Goal: Transaction & Acquisition: Obtain resource

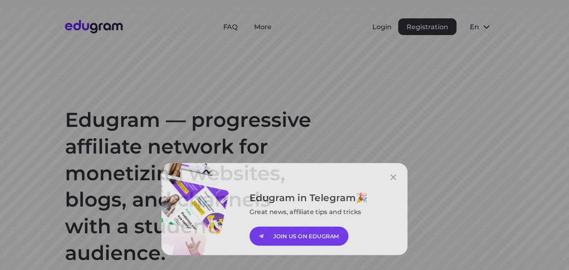
click at [488, 69] on div "Edugram in Telegram Great news, affiliate tips and tricks JOIN US ON EDUGRAM" at bounding box center [284, 135] width 569 height 270
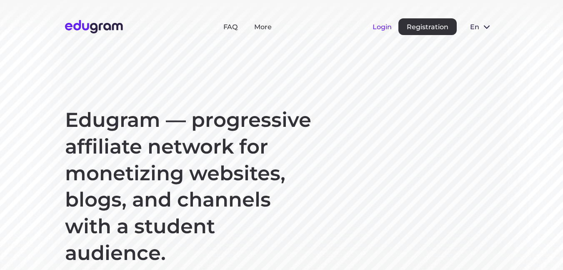
click at [378, 30] on button "Login" at bounding box center [381, 27] width 19 height 8
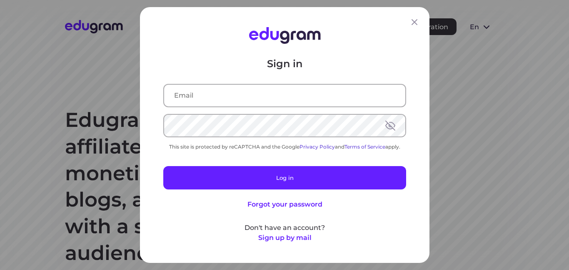
click at [254, 95] on input "text" at bounding box center [284, 96] width 241 height 22
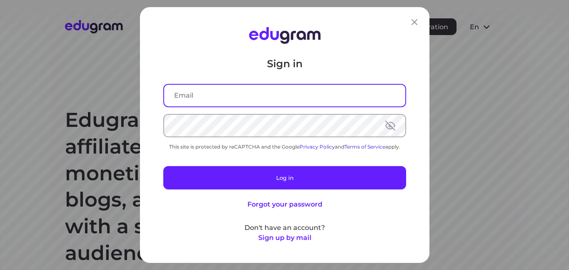
click at [252, 95] on input "text" at bounding box center [284, 96] width 241 height 22
type input "harubiru99@gmail.com"
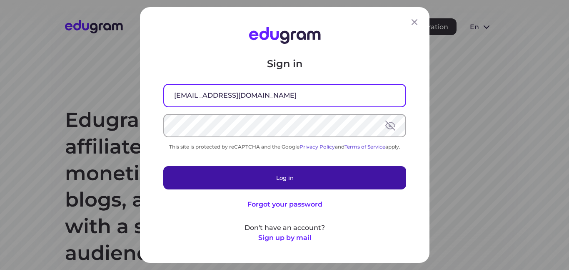
click at [281, 182] on button "Log in" at bounding box center [284, 177] width 243 height 23
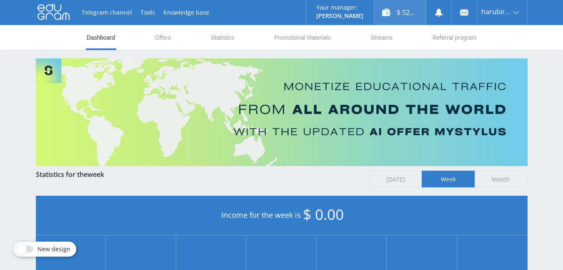
click at [403, 15] on div "$ 52.10" at bounding box center [400, 12] width 52 height 25
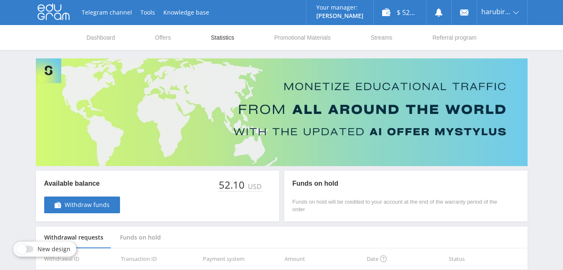
click at [228, 36] on link "Statistics" at bounding box center [222, 37] width 25 height 25
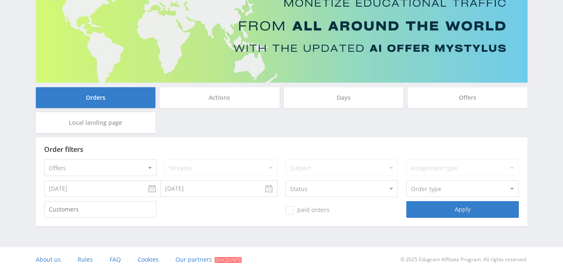
scroll to position [85, 0]
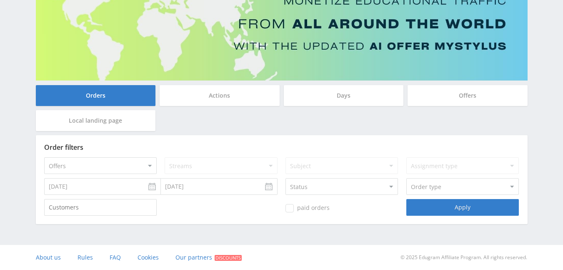
click at [97, 190] on input "10.04.2025" at bounding box center [102, 186] width 117 height 17
click at [443, 207] on div "Apply" at bounding box center [462, 207] width 112 height 17
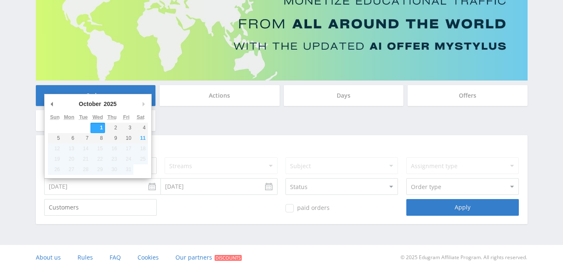
click at [117, 189] on input "10.01.2025" at bounding box center [102, 186] width 117 height 17
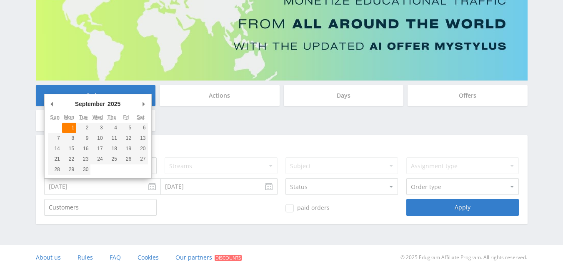
type input "09.01.2025"
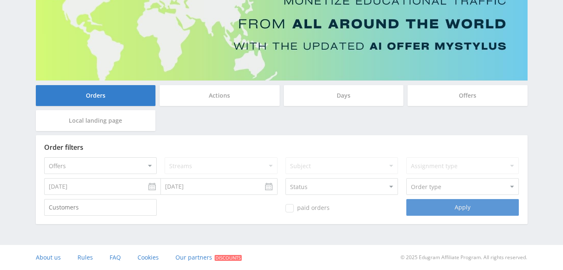
click at [462, 209] on div "Apply" at bounding box center [462, 207] width 112 height 17
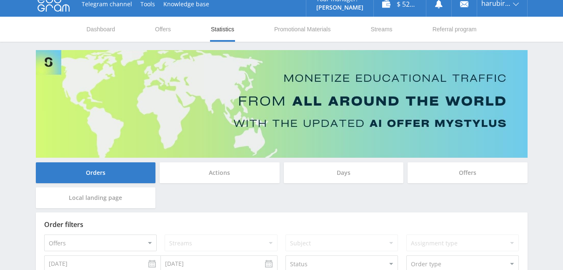
scroll to position [0, 0]
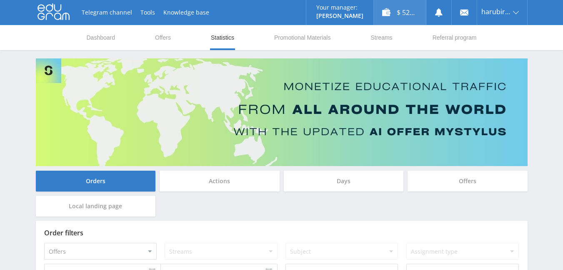
click at [400, 18] on div "$ 52.10" at bounding box center [400, 12] width 52 height 25
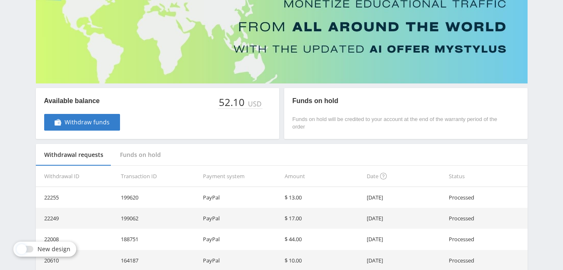
scroll to position [83, 0]
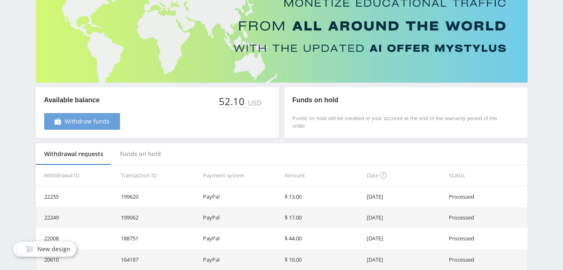
click at [90, 123] on span "Withdraw funds" at bounding box center [87, 121] width 45 height 7
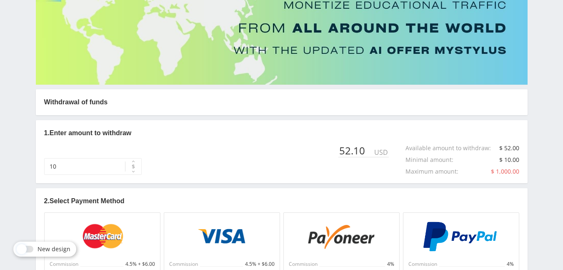
scroll to position [83, 0]
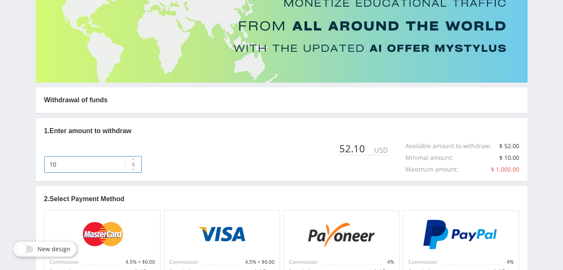
click at [62, 162] on input "10" at bounding box center [92, 164] width 97 height 17
type input "52"
click at [0, 161] on div "Telegram channel Tools Knowledge base Your manager: Alex Alex Online @edugram_s…" at bounding box center [281, 169] width 563 height 504
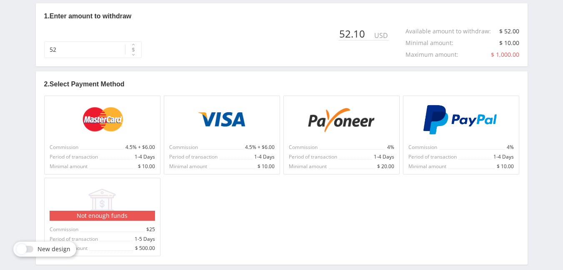
scroll to position [208, 0]
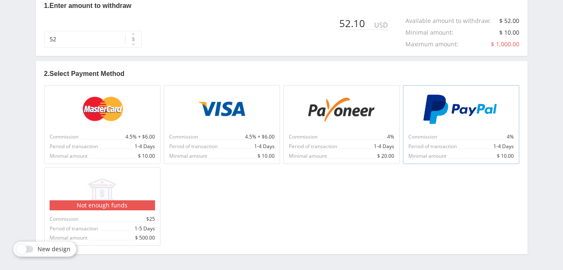
click at [453, 124] on img at bounding box center [460, 109] width 77 height 30
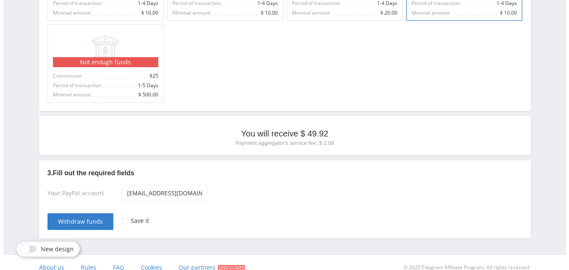
scroll to position [361, 0]
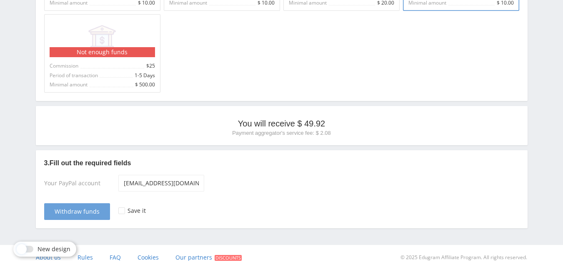
click at [74, 209] on span "Withdraw funds" at bounding box center [77, 211] width 45 height 7
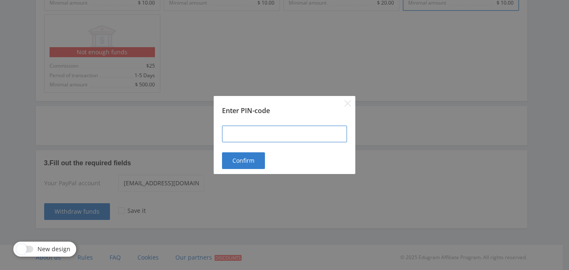
click at [240, 130] on input at bounding box center [284, 133] width 125 height 17
type input "341634"
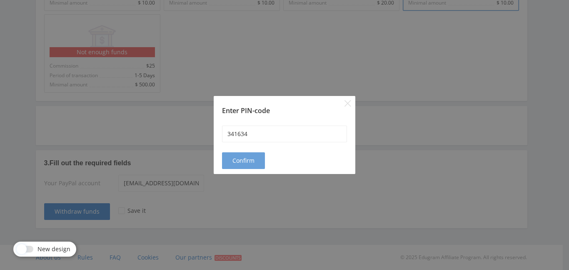
click at [234, 160] on span "Confirm" at bounding box center [243, 160] width 22 height 7
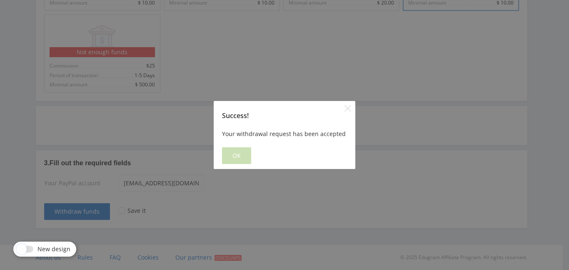
click at [233, 157] on span "OK" at bounding box center [236, 155] width 8 height 7
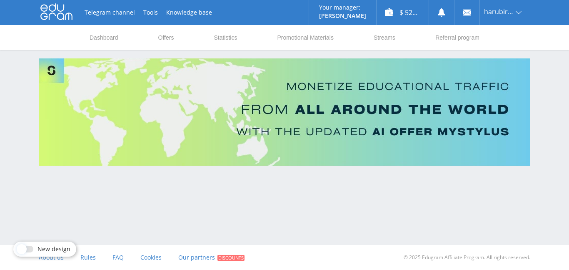
scroll to position [0, 0]
click at [158, 197] on div "Telegram channel Tools Knowledge base Your manager: Alex Alex Online @edugram_s…" at bounding box center [284, 106] width 569 height 212
click at [407, 13] on div "$ 52.10" at bounding box center [403, 12] width 52 height 25
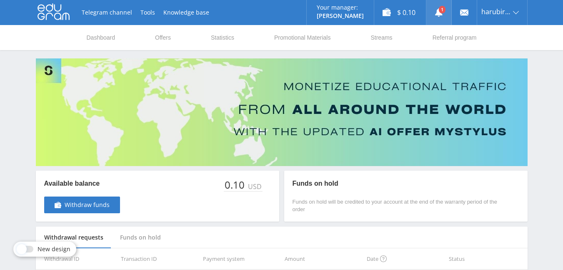
click at [438, 13] on use at bounding box center [438, 12] width 7 height 8
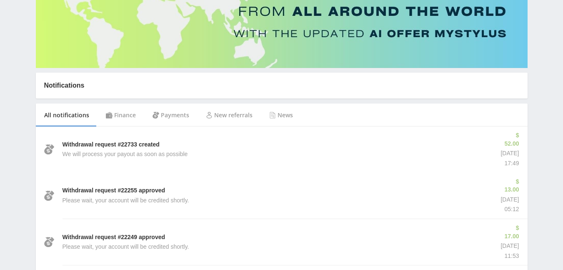
scroll to position [83, 0]
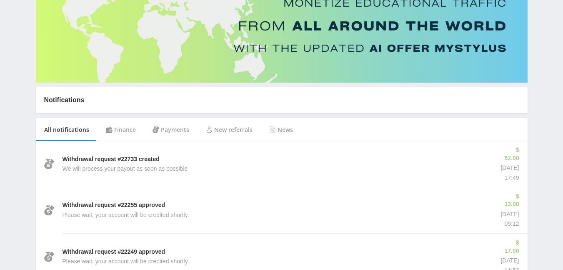
click at [127, 132] on div "Finance" at bounding box center [120, 129] width 47 height 23
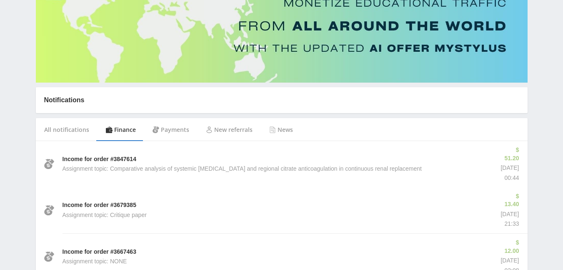
click at [171, 128] on div "Payments" at bounding box center [170, 129] width 53 height 23
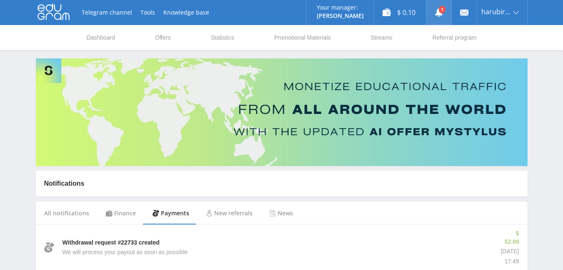
click at [439, 13] on use at bounding box center [438, 12] width 7 height 8
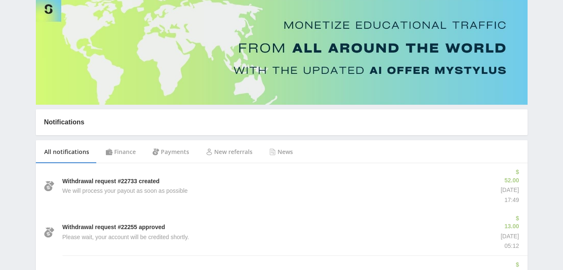
scroll to position [83, 0]
